Goal: Information Seeking & Learning: Learn about a topic

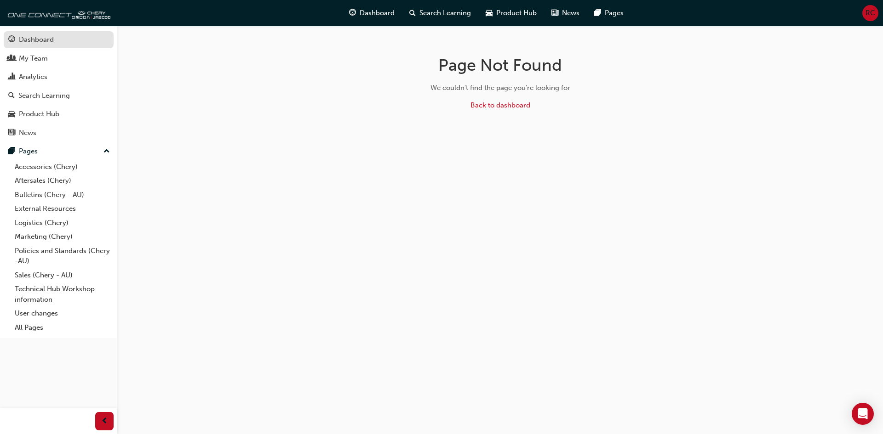
click at [31, 40] on div "Dashboard" at bounding box center [36, 39] width 35 height 11
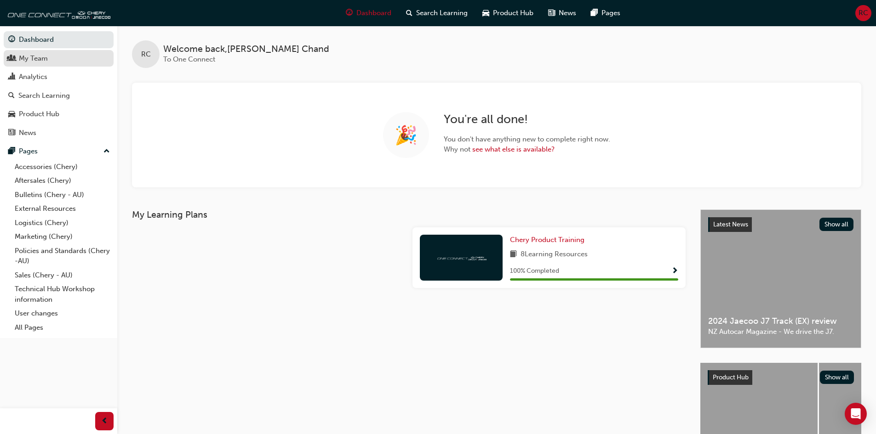
click at [47, 51] on link "My Team" at bounding box center [59, 58] width 110 height 17
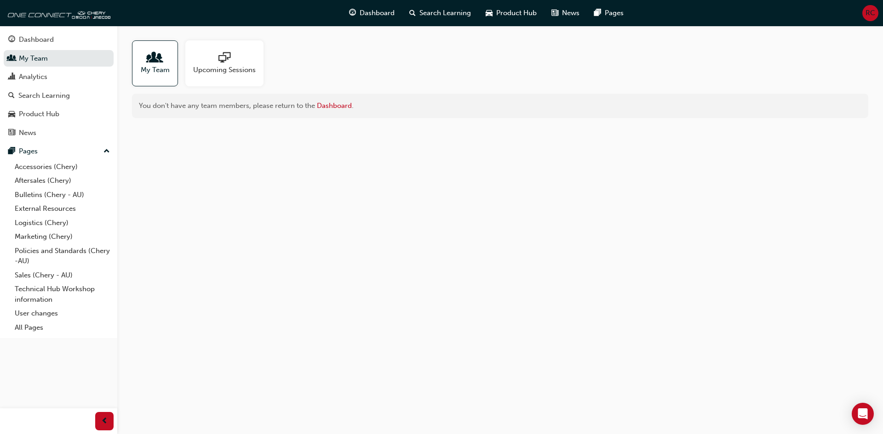
click at [227, 69] on span "Upcoming Sessions" at bounding box center [224, 70] width 63 height 11
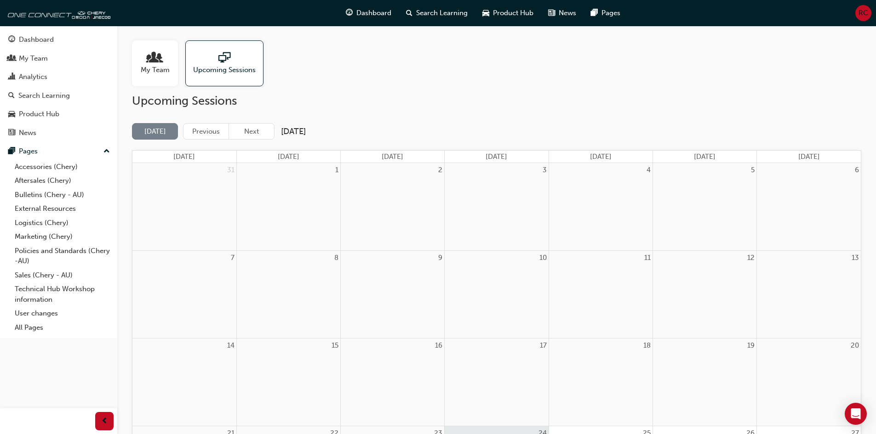
click at [169, 57] on div at bounding box center [155, 58] width 29 height 13
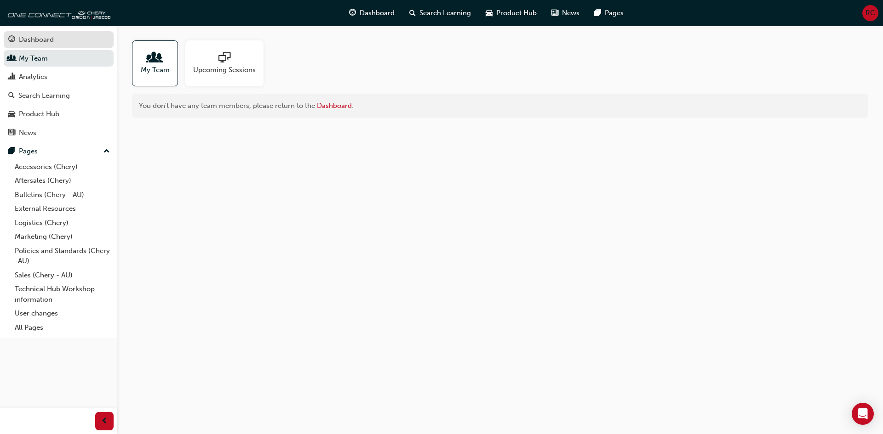
click at [58, 39] on div "Dashboard" at bounding box center [58, 39] width 101 height 11
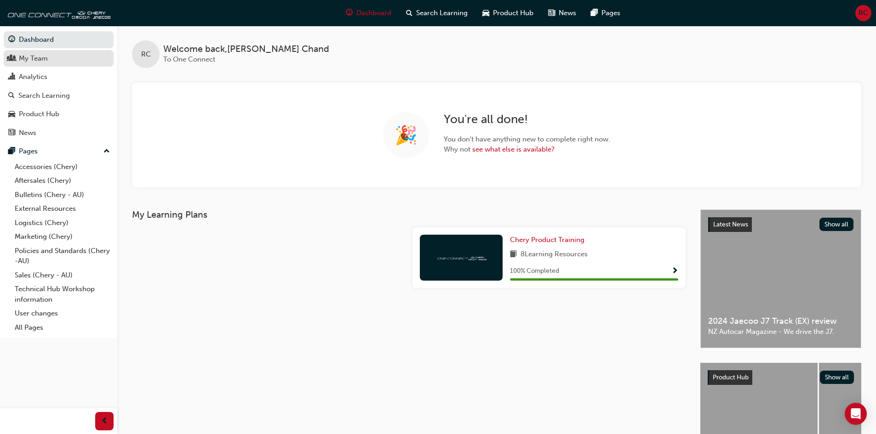
click at [30, 65] on link "My Team" at bounding box center [59, 58] width 110 height 17
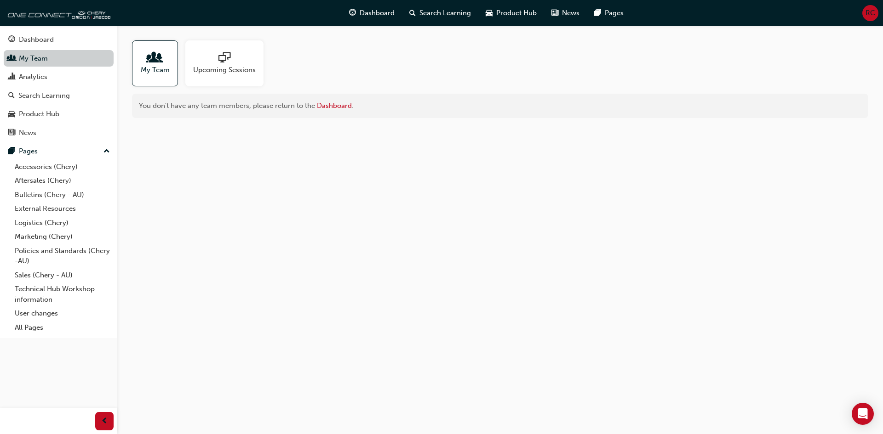
click at [36, 57] on link "My Team" at bounding box center [59, 58] width 110 height 17
click at [37, 31] on link "Dashboard" at bounding box center [59, 39] width 110 height 17
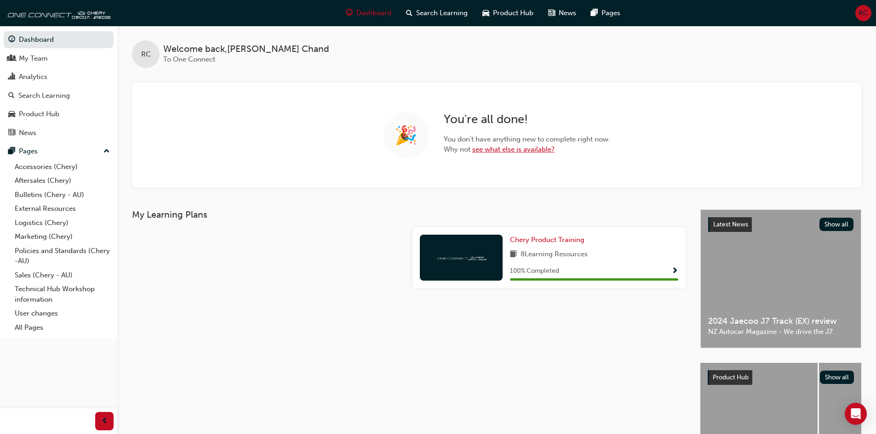
click at [529, 152] on link "see what else is available?" at bounding box center [513, 149] width 82 height 8
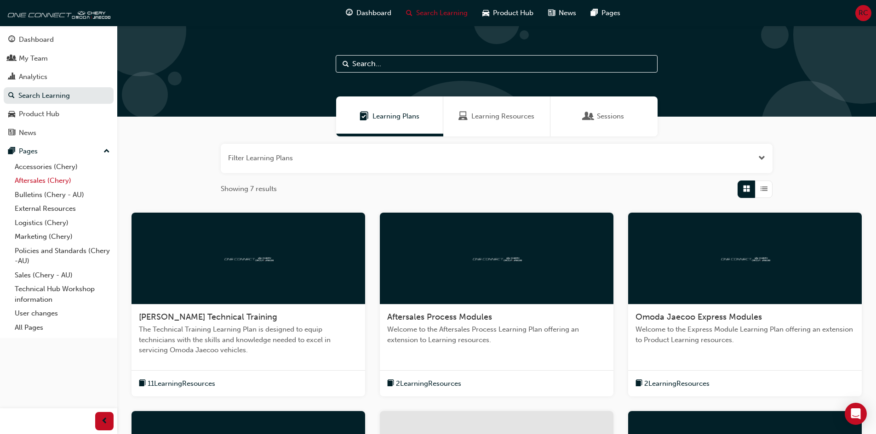
click at [45, 180] on link "Aftersales (Chery)" at bounding box center [62, 181] width 103 height 14
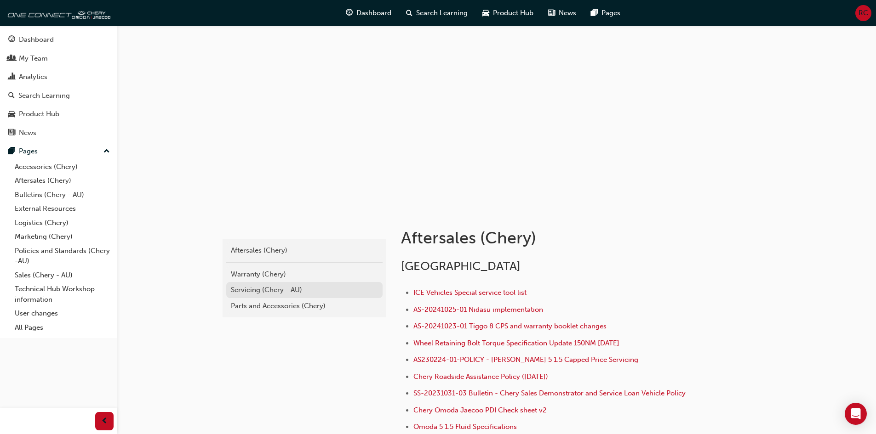
click at [269, 292] on div "Servicing (Chery - AU)" at bounding box center [304, 290] width 147 height 11
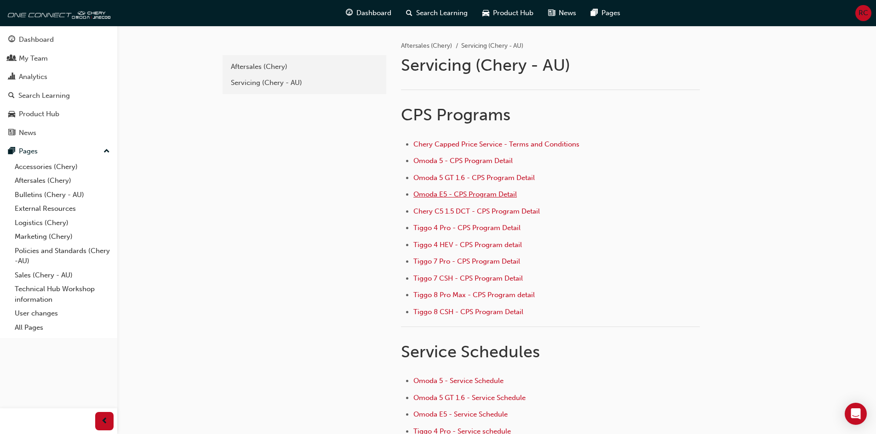
click at [494, 195] on span "Omoda E5 - CPS Program Detail" at bounding box center [464, 194] width 103 height 8
click at [439, 196] on span "Omoda E5 - CPS Program Detail" at bounding box center [464, 194] width 103 height 8
click at [518, 215] on span "Chery C5 1.5 DCT - CPS Program Detail" at bounding box center [476, 211] width 126 height 8
click at [451, 162] on span "Omoda 5 - CPS Program Detail" at bounding box center [462, 161] width 99 height 8
click at [483, 197] on span "Omoda E5 - CPS Program Detail" at bounding box center [464, 194] width 103 height 8
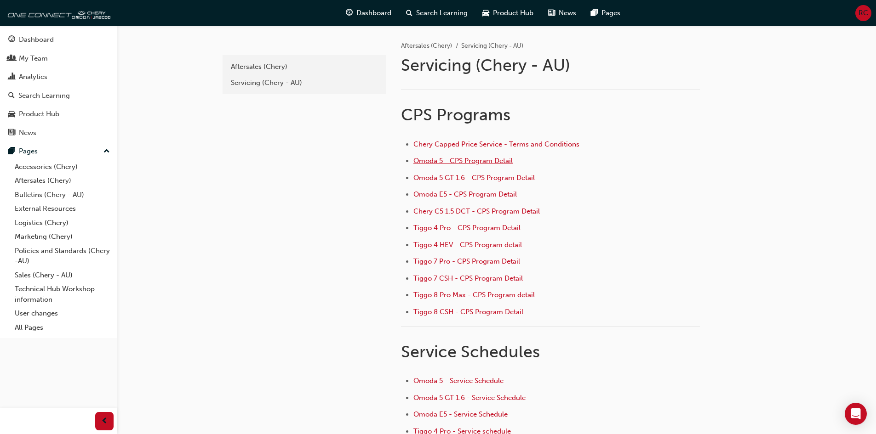
click at [469, 162] on span "Omoda 5 - CPS Program Detail" at bounding box center [462, 161] width 99 height 8
click at [449, 198] on span "Omoda E5 - CPS Program Detail" at bounding box center [464, 194] width 103 height 8
click at [474, 159] on span "Omoda 5 - CPS Program Detail" at bounding box center [462, 161] width 99 height 8
click at [469, 194] on span "Omoda E5 - CPS Program Detail" at bounding box center [464, 194] width 103 height 8
click at [37, 40] on div "Dashboard" at bounding box center [36, 39] width 35 height 11
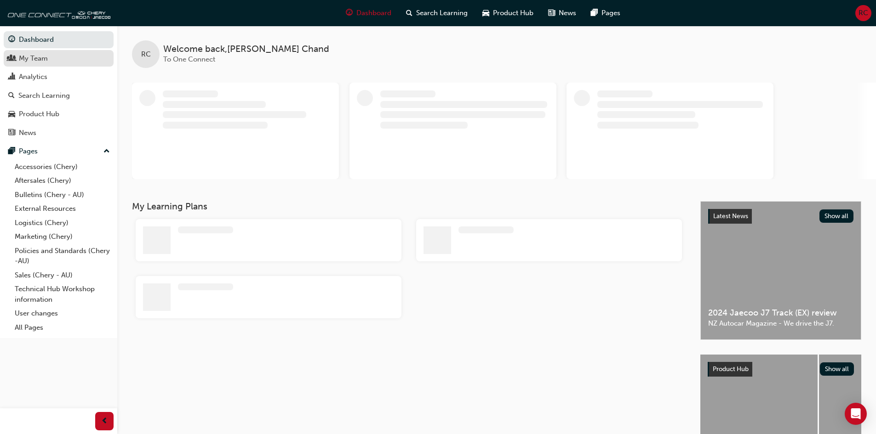
click at [38, 60] on div "My Team" at bounding box center [33, 58] width 29 height 11
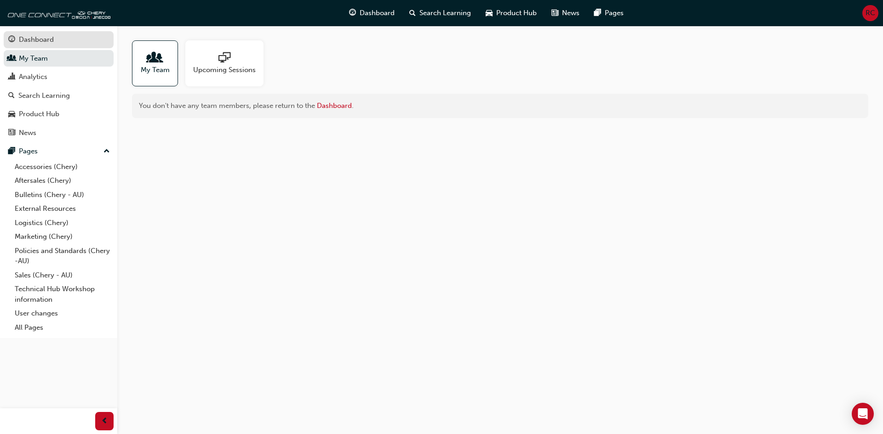
click at [44, 36] on div "Dashboard" at bounding box center [36, 39] width 35 height 11
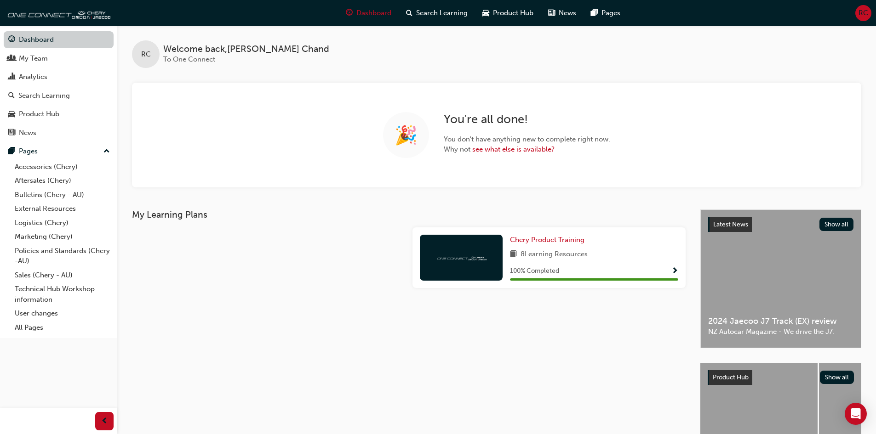
click at [47, 39] on link "Dashboard" at bounding box center [59, 39] width 110 height 17
click at [50, 64] on link "My Team" at bounding box center [59, 58] width 110 height 17
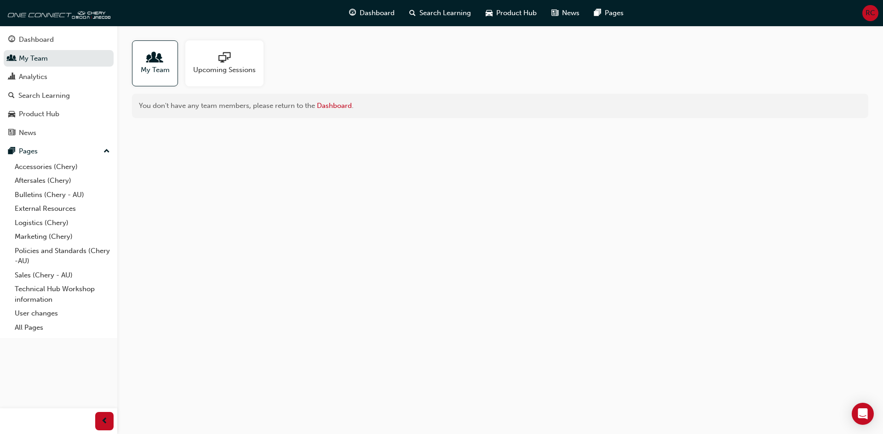
click at [171, 65] on div "My Team" at bounding box center [155, 63] width 46 height 46
click at [156, 67] on span "My Team" at bounding box center [155, 70] width 29 height 11
click at [173, 67] on div "My Team" at bounding box center [155, 63] width 46 height 46
click at [173, 66] on div "My Team" at bounding box center [155, 63] width 46 height 46
click at [175, 65] on div "My Team" at bounding box center [155, 63] width 46 height 46
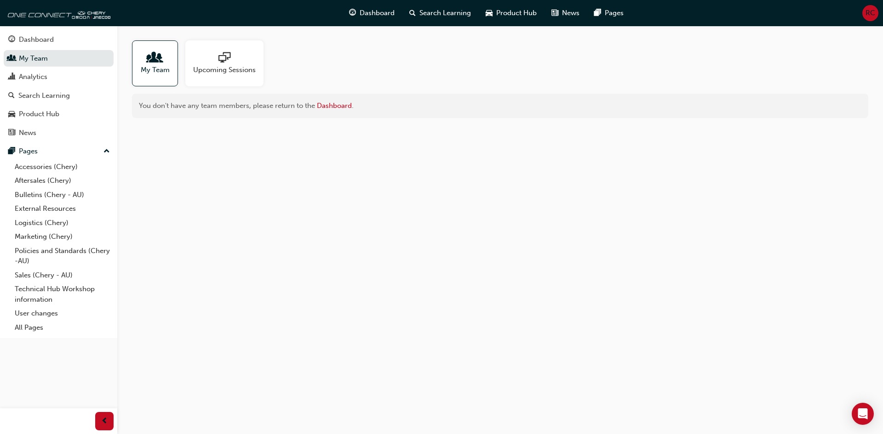
click at [164, 66] on span "My Team" at bounding box center [155, 70] width 29 height 11
click at [164, 65] on span "My Team" at bounding box center [155, 70] width 29 height 11
click at [165, 65] on span "My Team" at bounding box center [155, 70] width 29 height 11
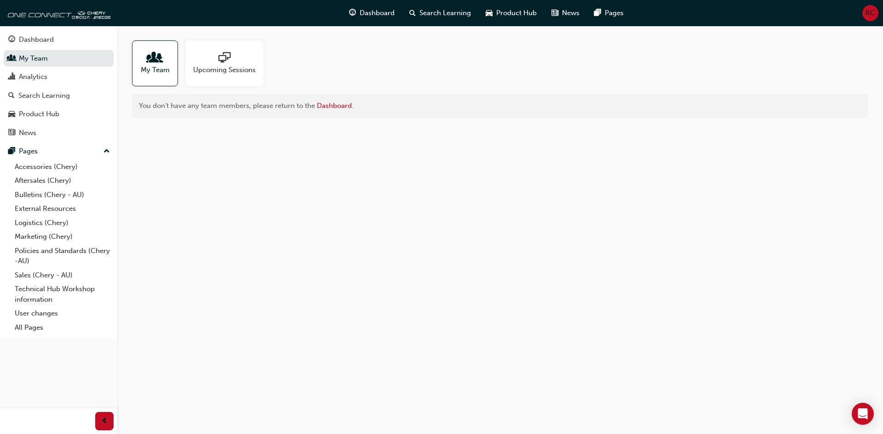
click at [165, 65] on span "My Team" at bounding box center [155, 70] width 29 height 11
click at [38, 36] on div "Dashboard" at bounding box center [36, 39] width 35 height 11
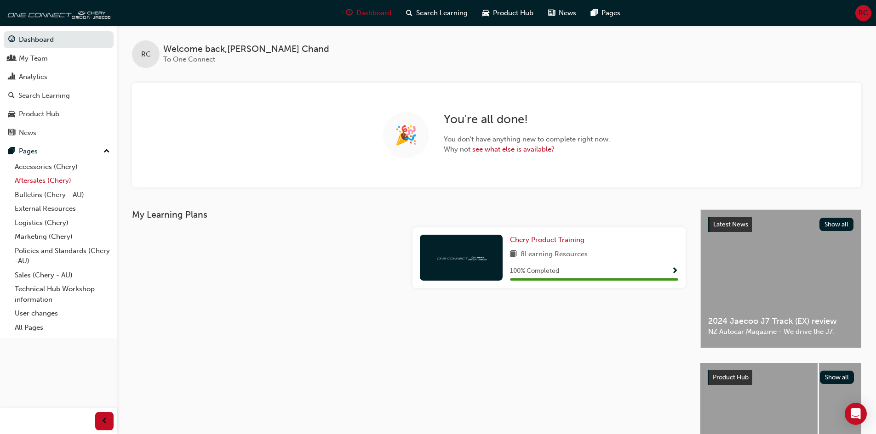
click at [35, 183] on link "Aftersales (Chery)" at bounding box center [62, 181] width 103 height 14
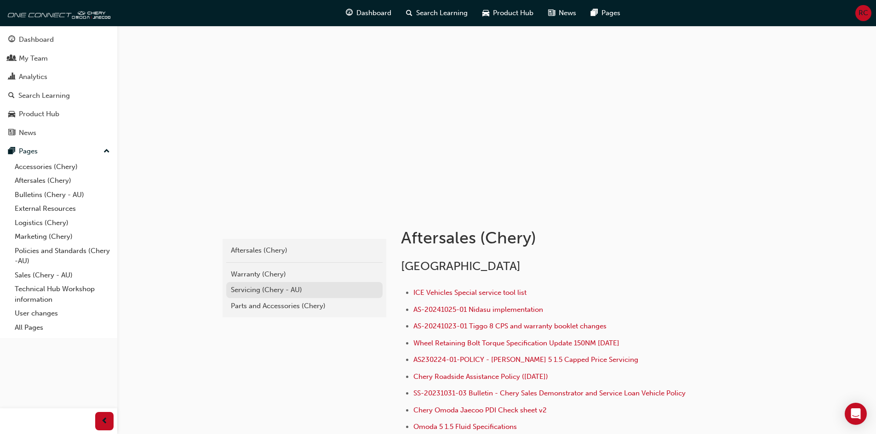
click at [258, 286] on div "Servicing (Chery - AU)" at bounding box center [304, 290] width 147 height 11
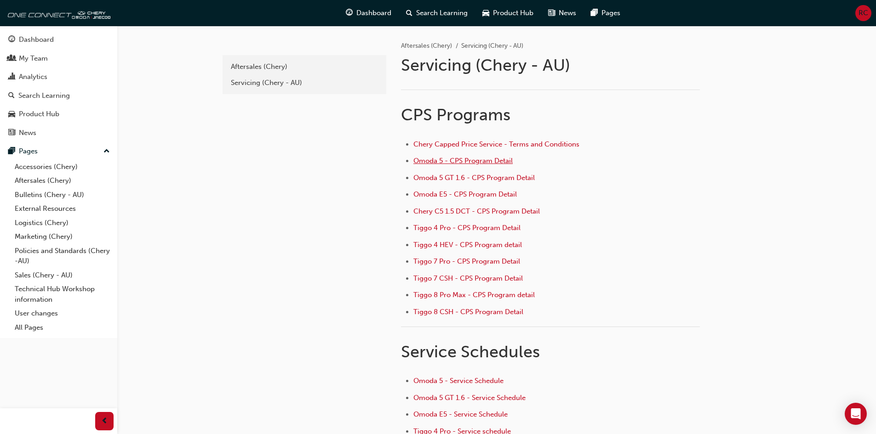
click at [467, 160] on span "Omoda 5 - CPS Program Detail" at bounding box center [462, 161] width 99 height 8
click at [467, 196] on span "Omoda E5 - CPS Program Detail" at bounding box center [464, 194] width 103 height 8
click at [455, 157] on span "Omoda 5 - CPS Program Detail" at bounding box center [462, 161] width 99 height 8
click at [466, 177] on span "Omoda 5 GT 1.6 - CPS Program Detail" at bounding box center [473, 178] width 121 height 8
click at [455, 296] on span "Tiggo 8 Pro Max - CPS Program detail" at bounding box center [473, 295] width 121 height 8
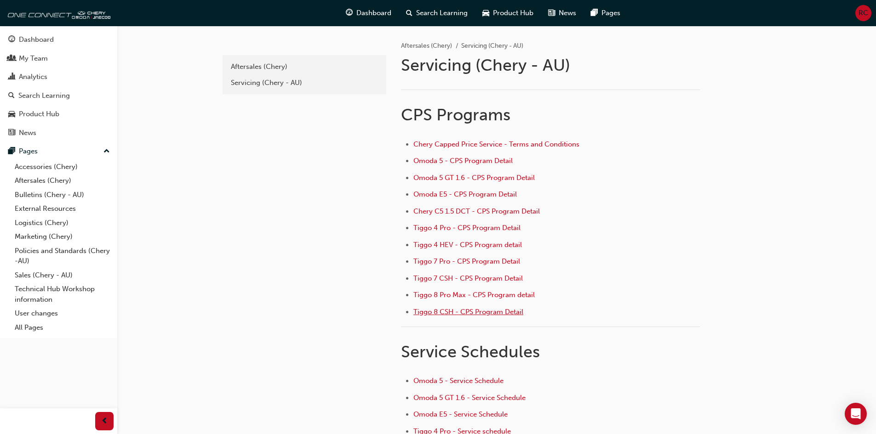
click at [462, 311] on span "Tiggo 8 CSH - CPS Program Detail" at bounding box center [468, 312] width 110 height 8
click at [447, 276] on span "Tiggo 7 CSH - CPS Program Detail" at bounding box center [467, 278] width 109 height 8
click at [465, 263] on span "Tiggo 7 Pro - CPS Program Detail" at bounding box center [466, 261] width 107 height 8
click at [494, 242] on span "Tiggo 4 HEV - CPS Program detail" at bounding box center [467, 245] width 109 height 8
click at [462, 230] on span "Tiggo 4 Pro - CPS Program Detail" at bounding box center [466, 228] width 107 height 8
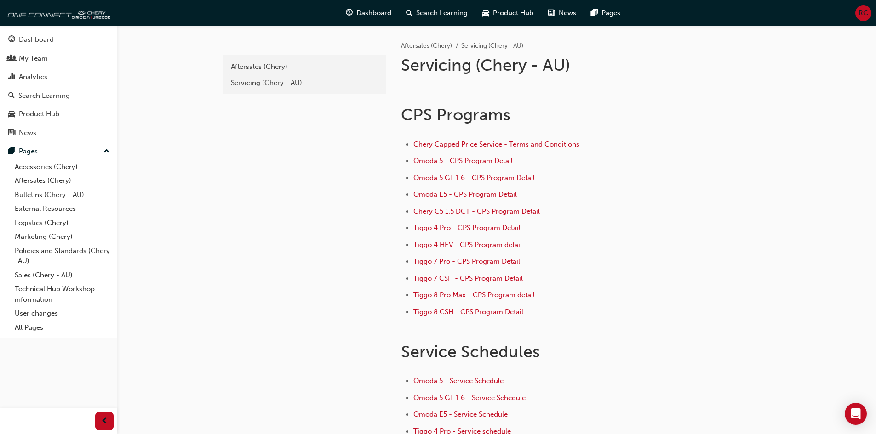
click at [460, 211] on span "Chery C5 1.5 DCT - CPS Program Detail" at bounding box center [476, 211] width 126 height 8
click at [472, 159] on span "Omoda 5 - CPS Program Detail" at bounding box center [462, 161] width 99 height 8
click at [480, 194] on span "Omoda E5 - CPS Program Detail" at bounding box center [464, 194] width 103 height 8
click at [485, 178] on span "Omoda 5 GT 1.6 - CPS Program Detail" at bounding box center [473, 178] width 121 height 8
click at [467, 162] on span "Omoda 5 - CPS Program Detail" at bounding box center [462, 161] width 99 height 8
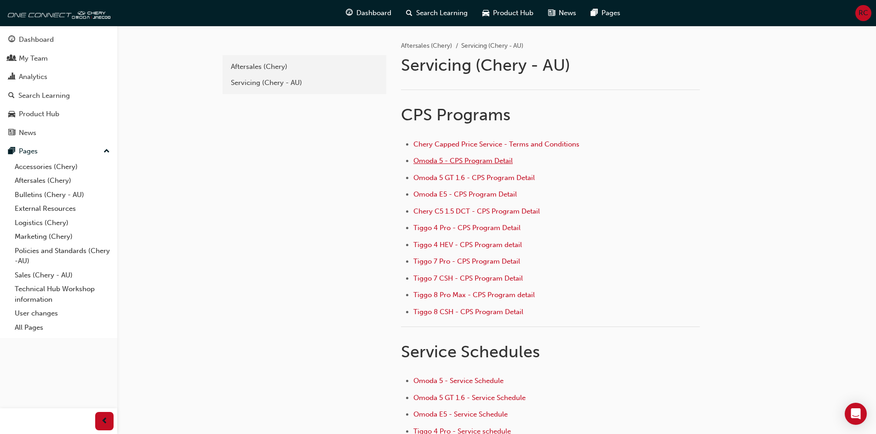
click at [453, 160] on span "Omoda 5 - CPS Program Detail" at bounding box center [462, 161] width 99 height 8
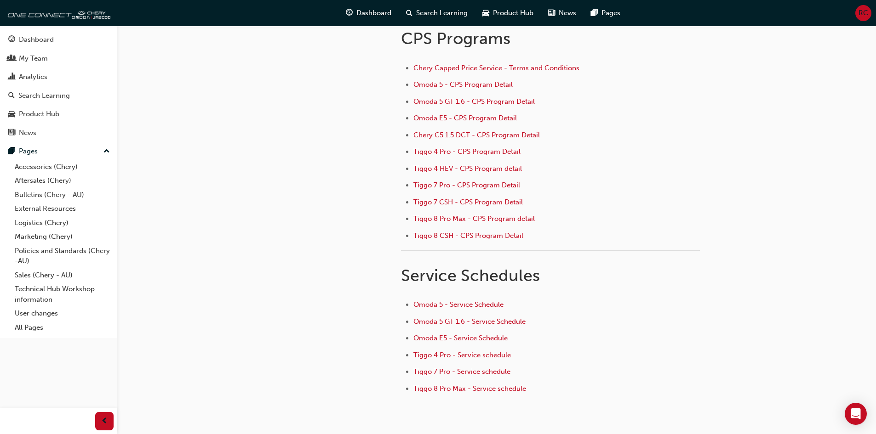
scroll to position [127, 0]
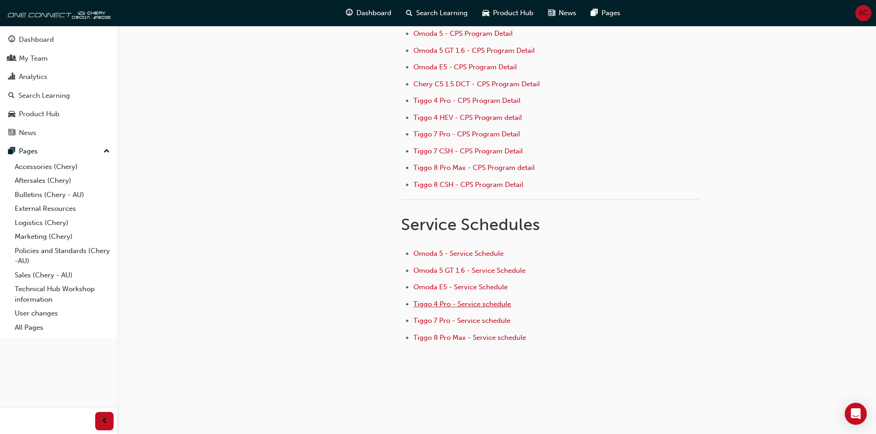
drag, startPoint x: 488, startPoint y: 307, endPoint x: 484, endPoint y: 304, distance: 5.2
click at [488, 308] on span "Tiggo 4 Pro - Service schedule" at bounding box center [461, 304] width 97 height 8
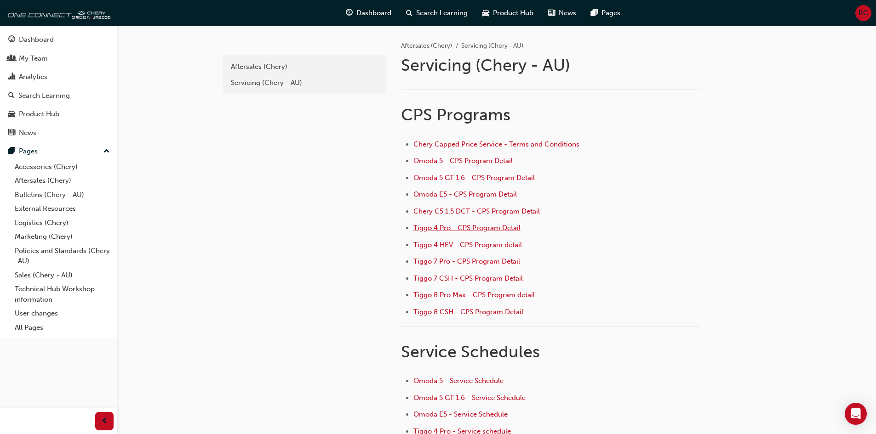
click at [468, 231] on span "Tiggo 4 Pro - CPS Program Detail" at bounding box center [466, 228] width 107 height 8
click at [269, 80] on div "Servicing (Chery - AU)" at bounding box center [304, 83] width 147 height 11
click at [268, 70] on div "Aftersales (Chery)" at bounding box center [304, 67] width 147 height 11
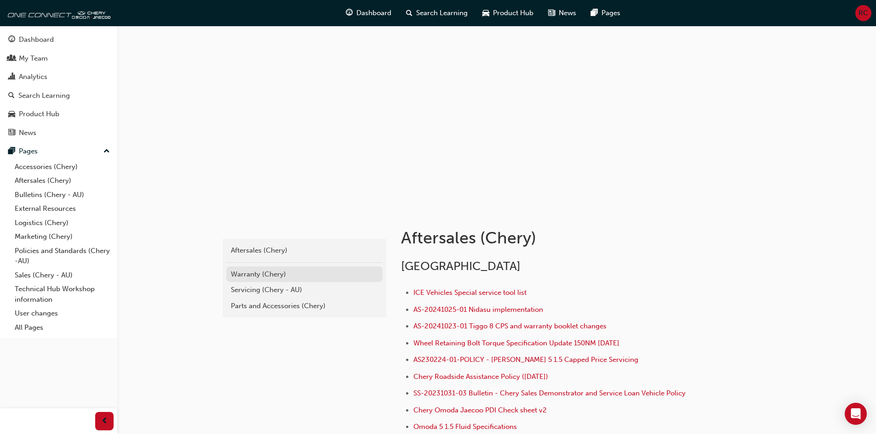
click at [256, 274] on div "Warranty (Chery)" at bounding box center [304, 274] width 147 height 11
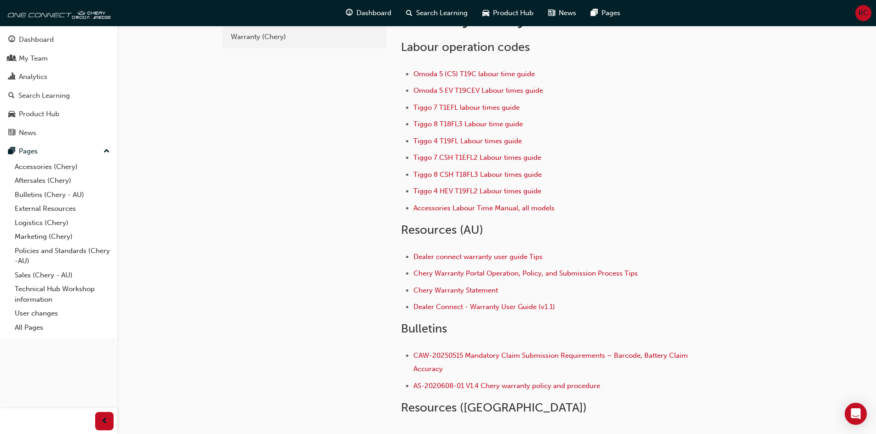
scroll to position [123, 0]
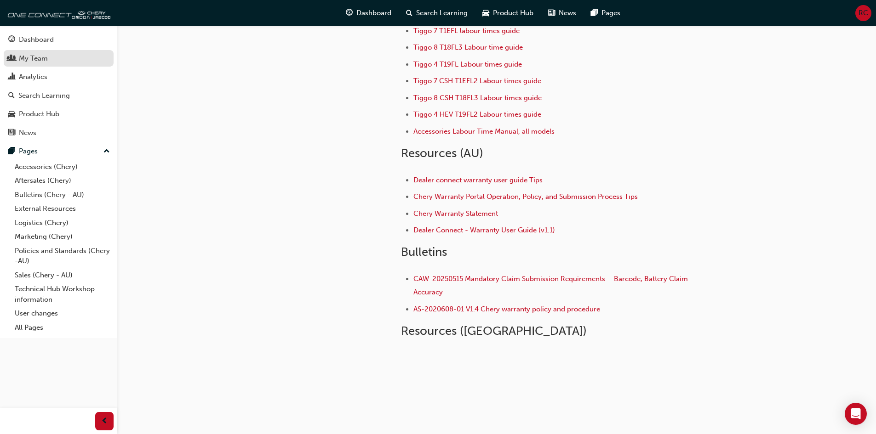
click at [50, 66] on link "My Team" at bounding box center [59, 58] width 110 height 17
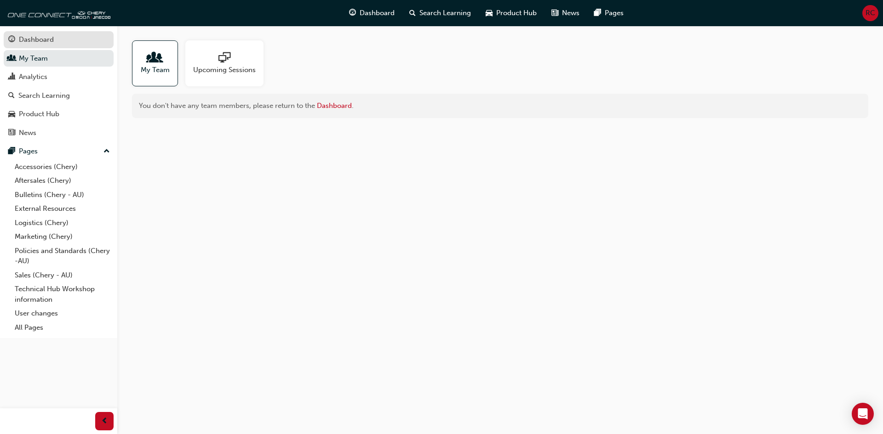
click at [26, 45] on div "Dashboard" at bounding box center [58, 39] width 101 height 11
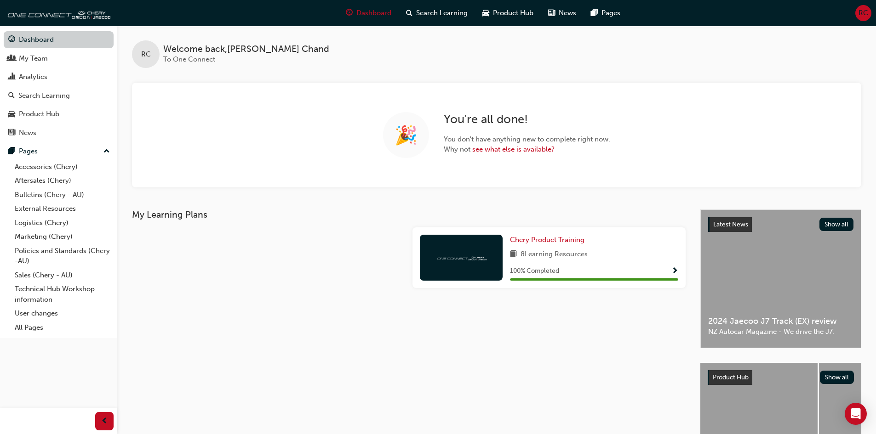
click at [32, 42] on link "Dashboard" at bounding box center [59, 39] width 110 height 17
